Goal: Navigation & Orientation: Find specific page/section

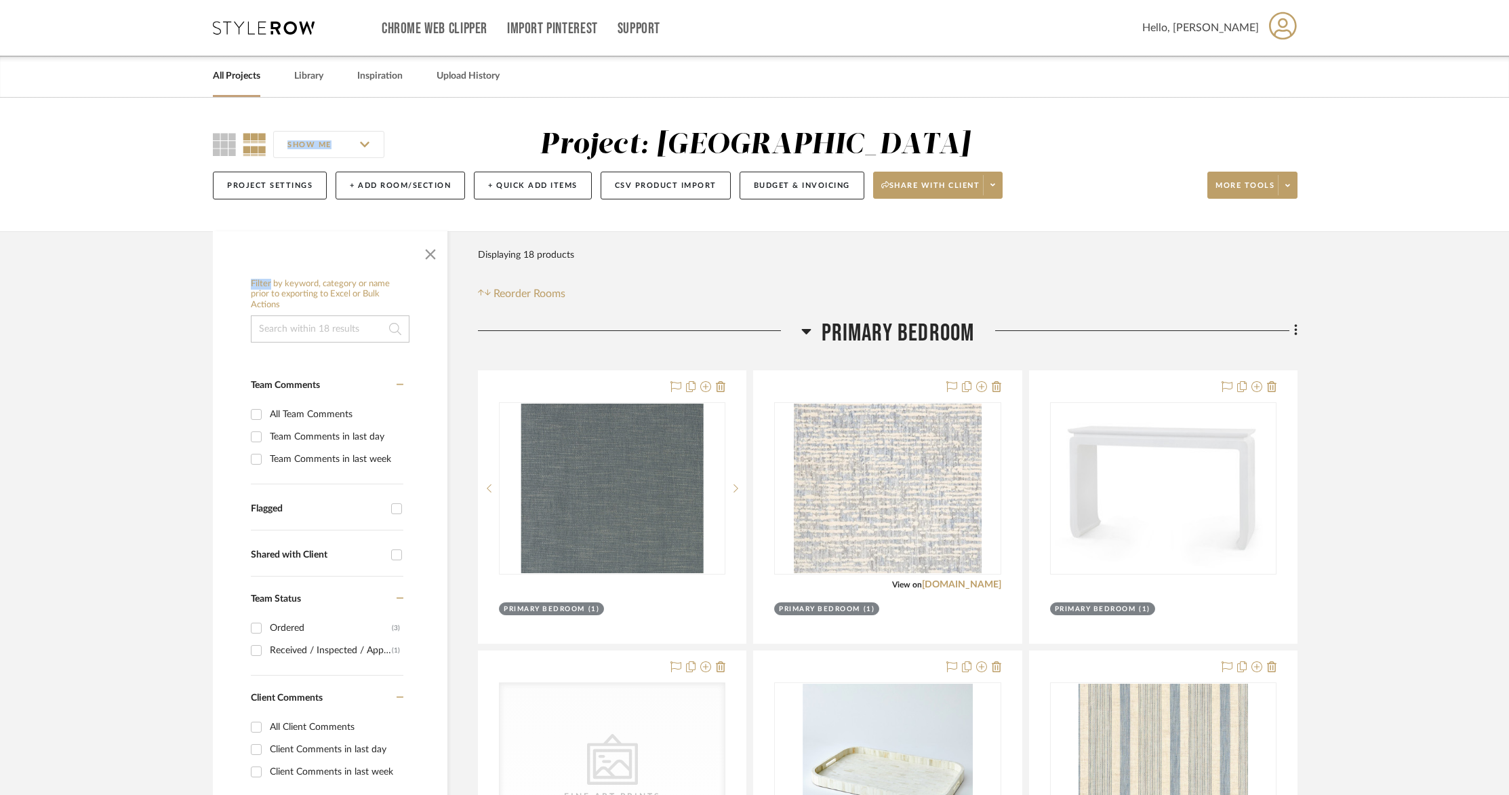
scroll to position [1, 0]
click at [232, 74] on link "All Projects" at bounding box center [236, 75] width 47 height 18
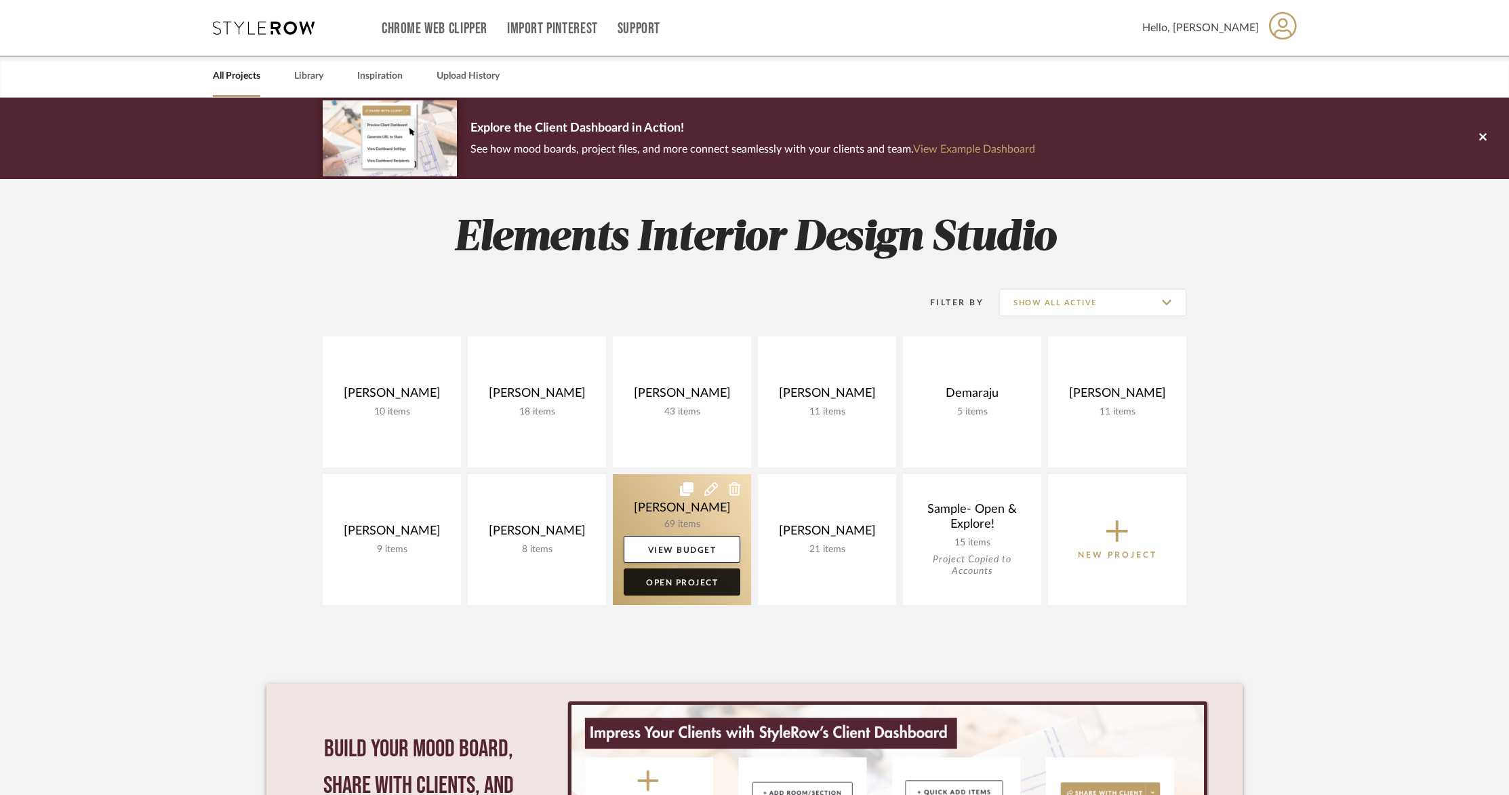
click at [682, 578] on link "Open Project" at bounding box center [682, 581] width 117 height 27
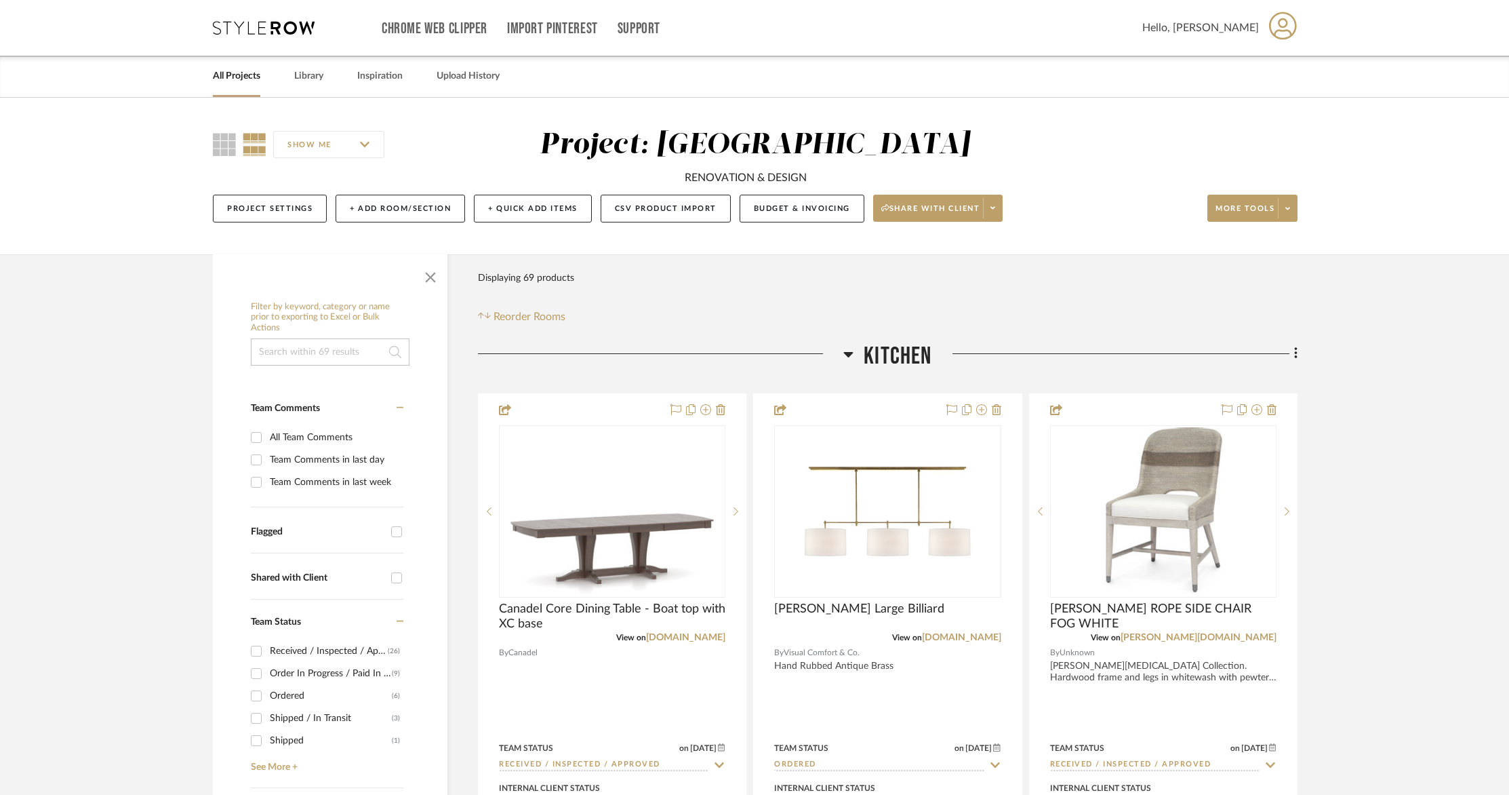
click at [256, 80] on link "All Projects" at bounding box center [236, 76] width 47 height 18
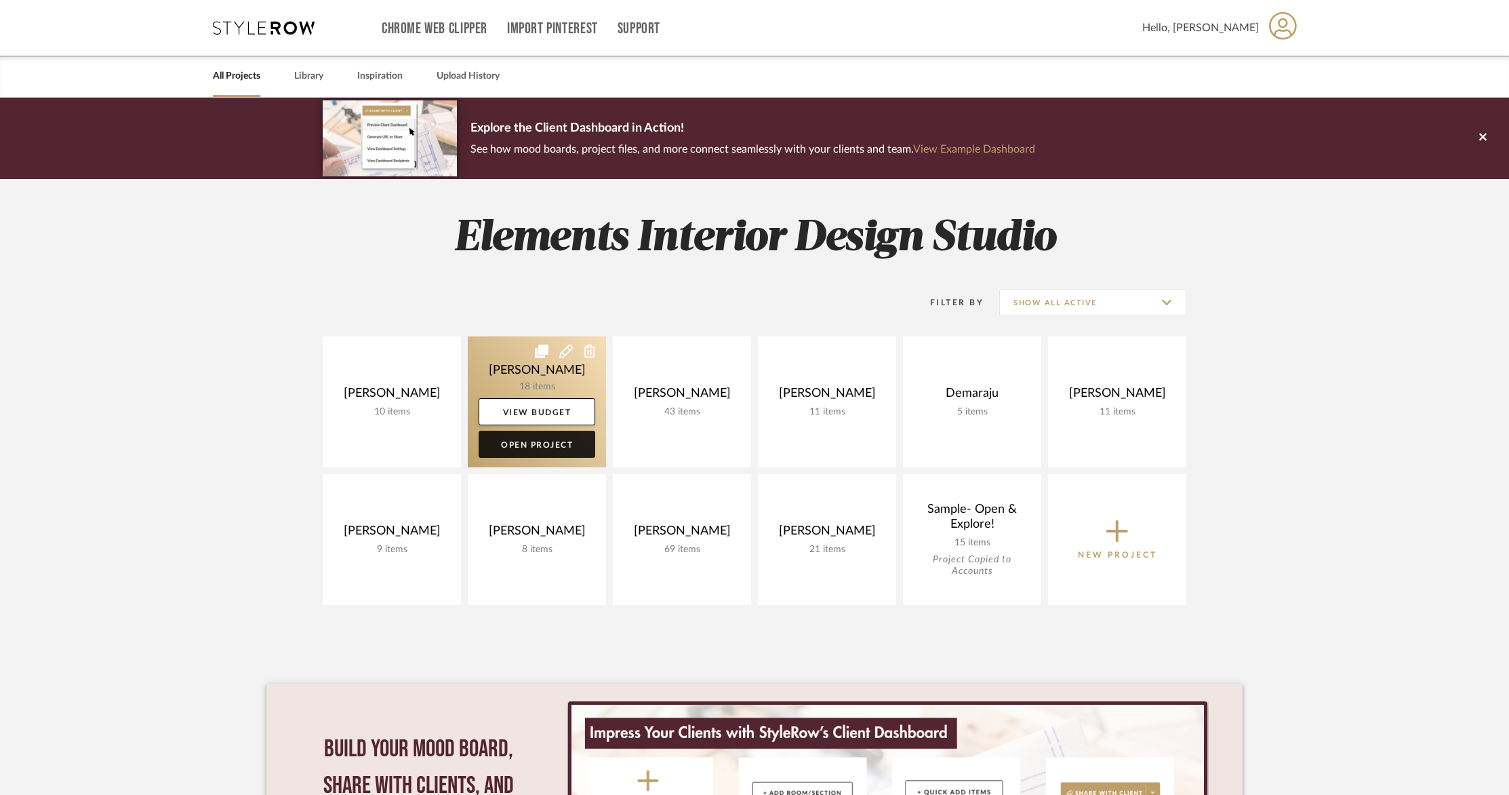
click at [569, 443] on link "Open Project" at bounding box center [537, 443] width 117 height 27
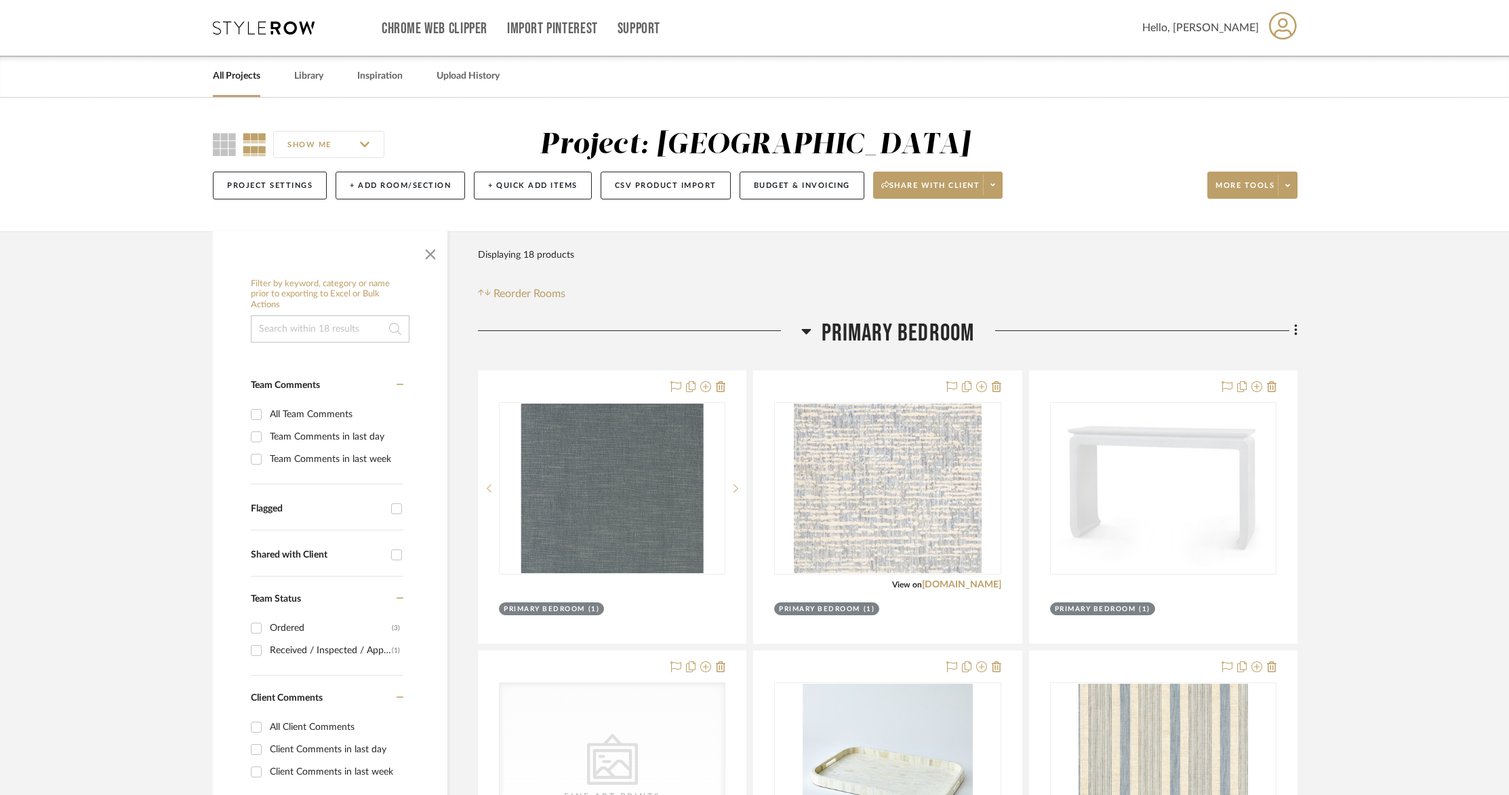
click at [229, 78] on link "All Projects" at bounding box center [236, 76] width 47 height 18
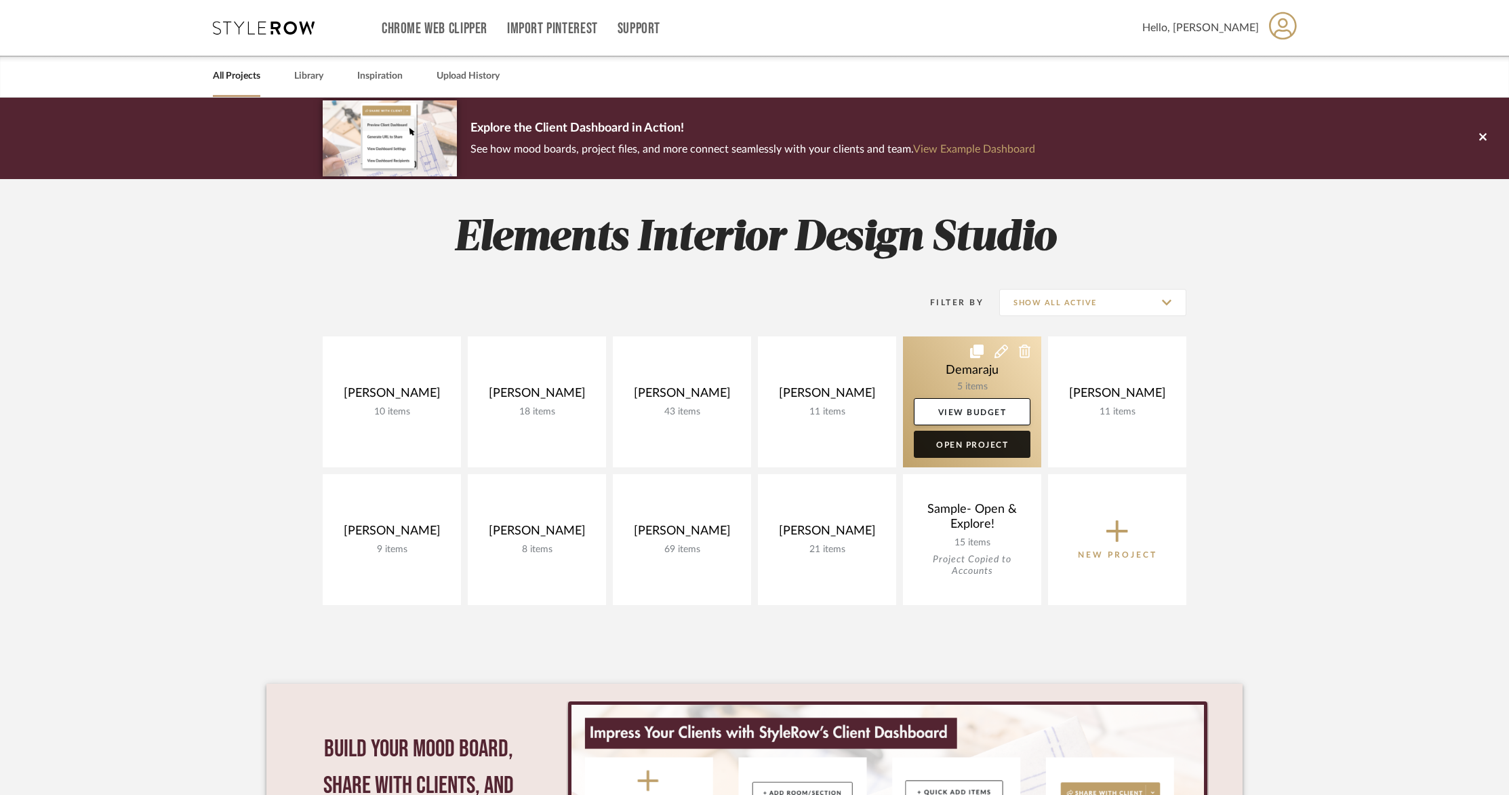
click at [990, 449] on link "Open Project" at bounding box center [972, 443] width 117 height 27
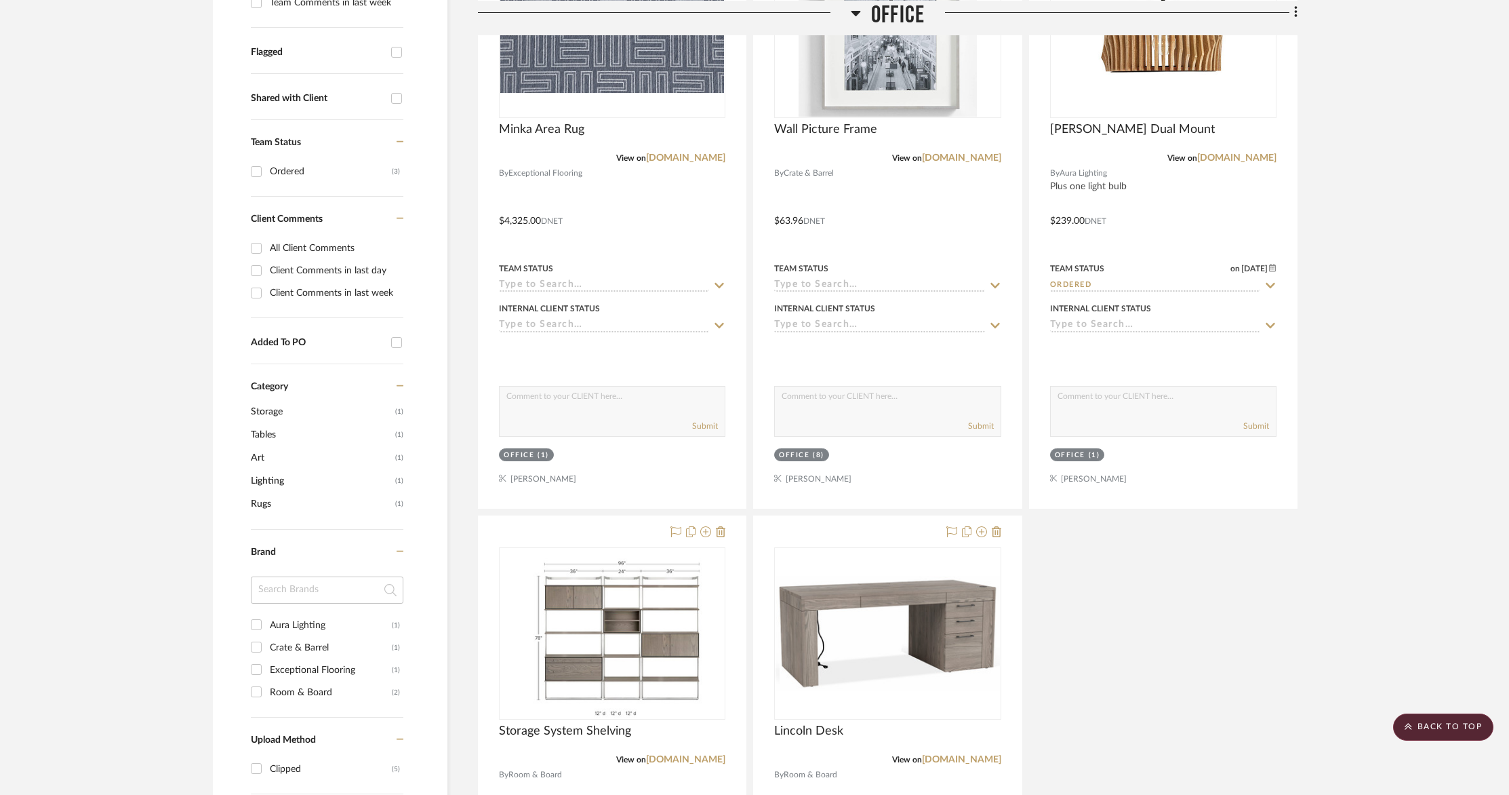
scroll to position [463, 0]
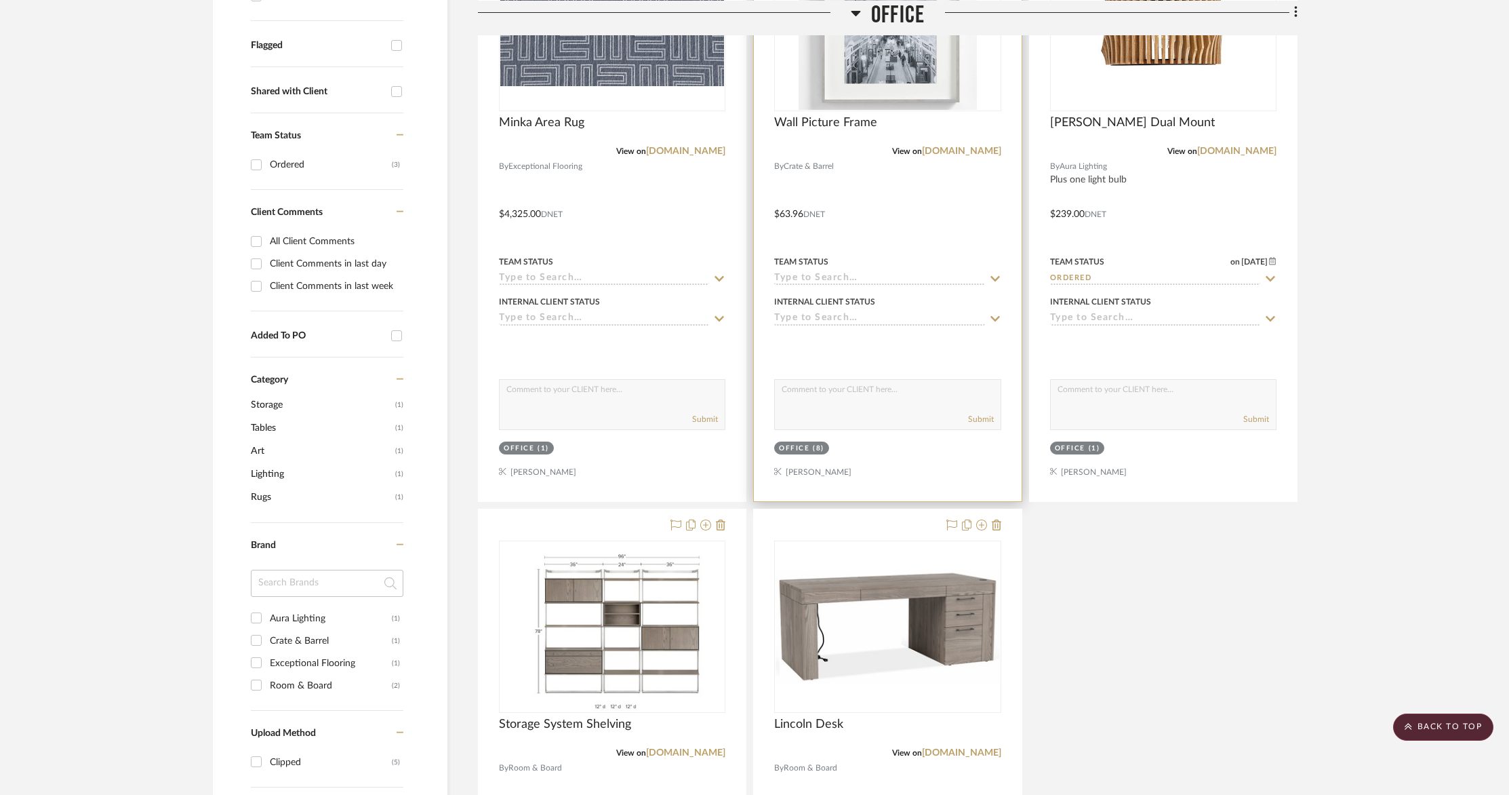
click at [900, 74] on img "0" at bounding box center [888, 24] width 178 height 169
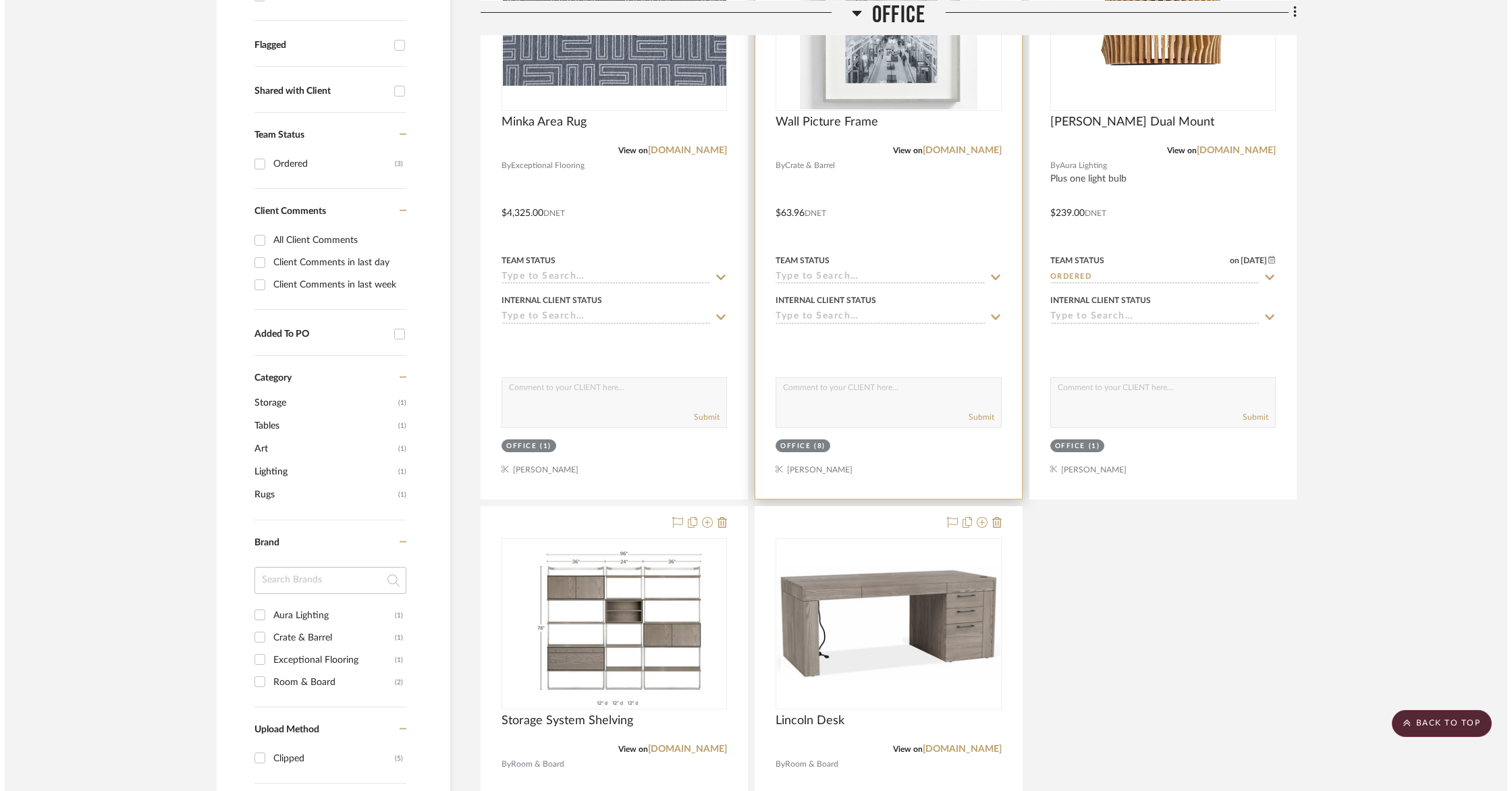
scroll to position [0, 0]
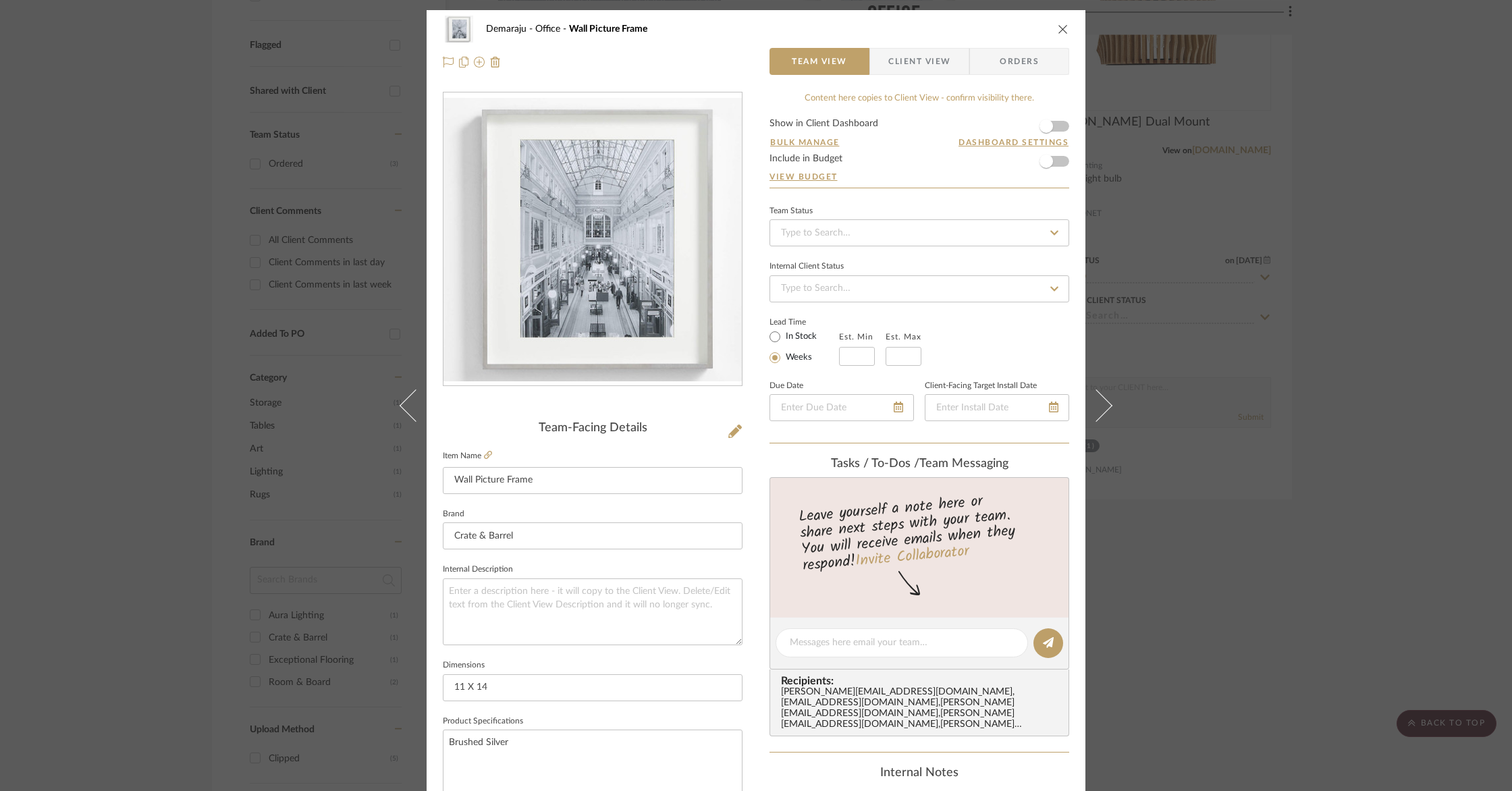
click at [1057, 27] on icon "close" at bounding box center [1062, 29] width 11 height 11
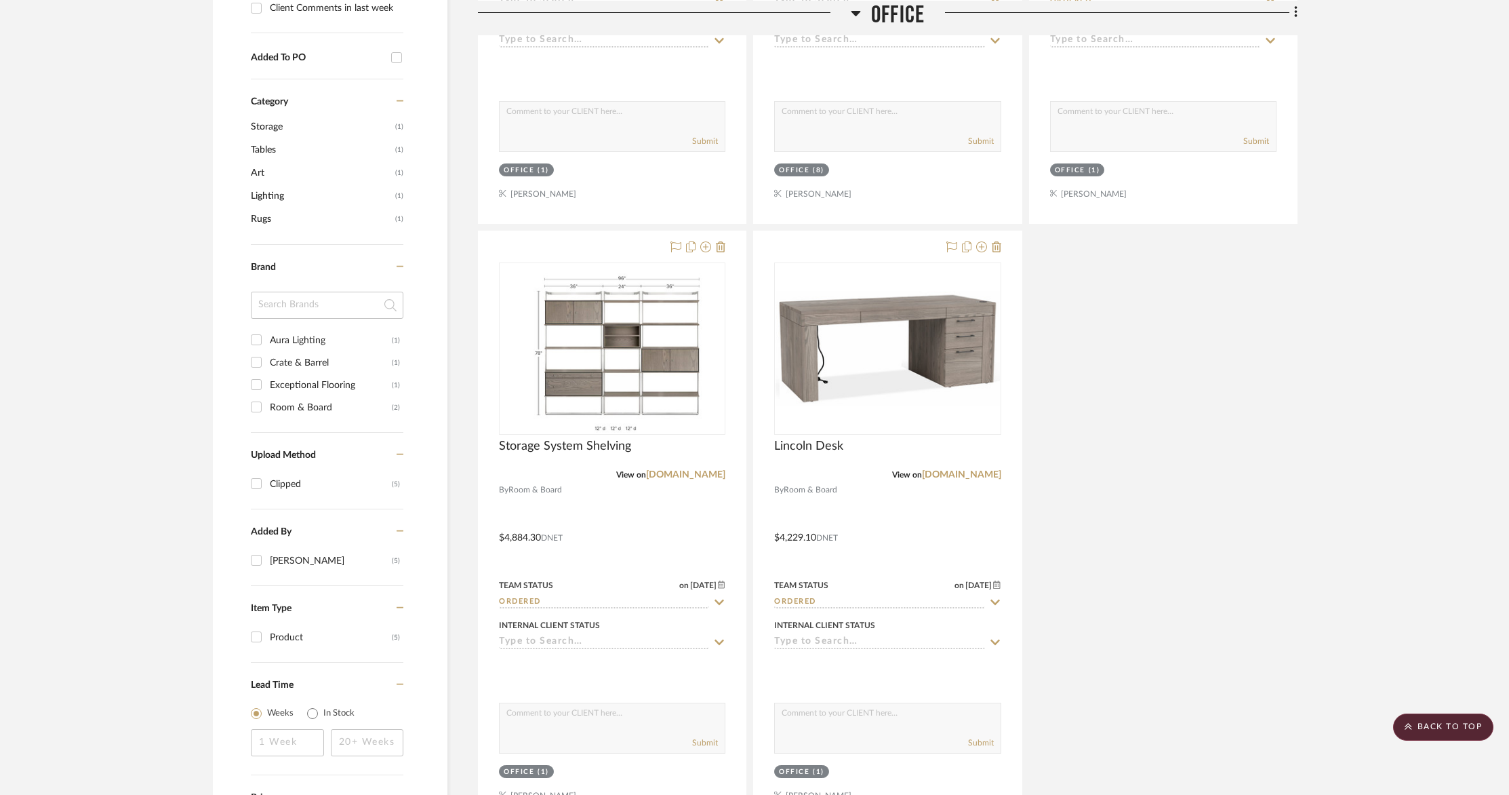
scroll to position [744, 0]
